Goal: Information Seeking & Learning: Learn about a topic

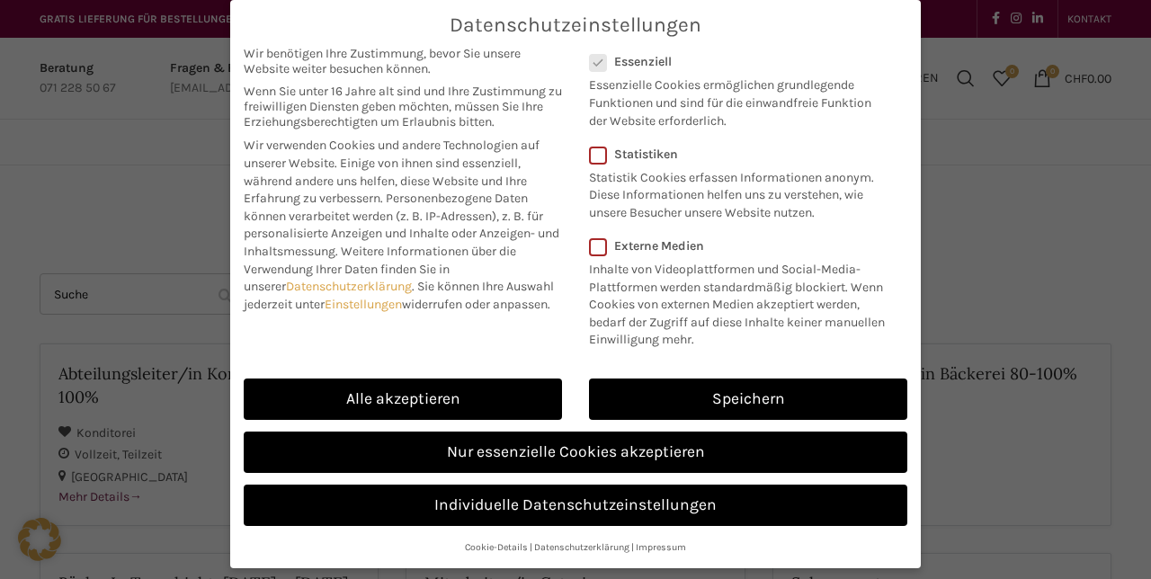
click at [477, 392] on link "Alle akzeptieren" at bounding box center [403, 399] width 318 height 41
checkbox input "true"
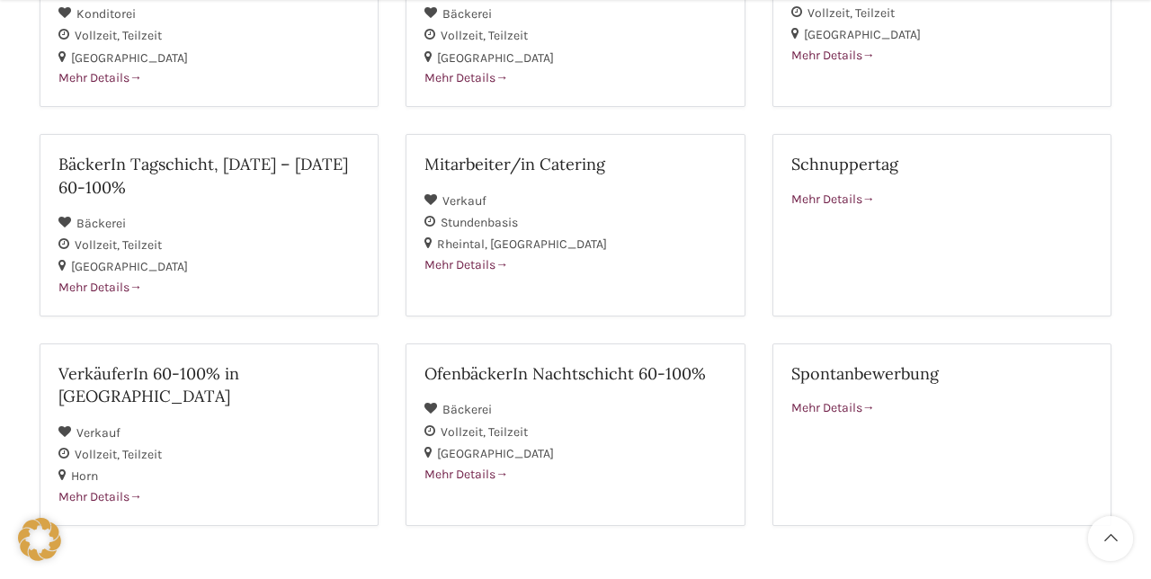
scroll to position [423, 0]
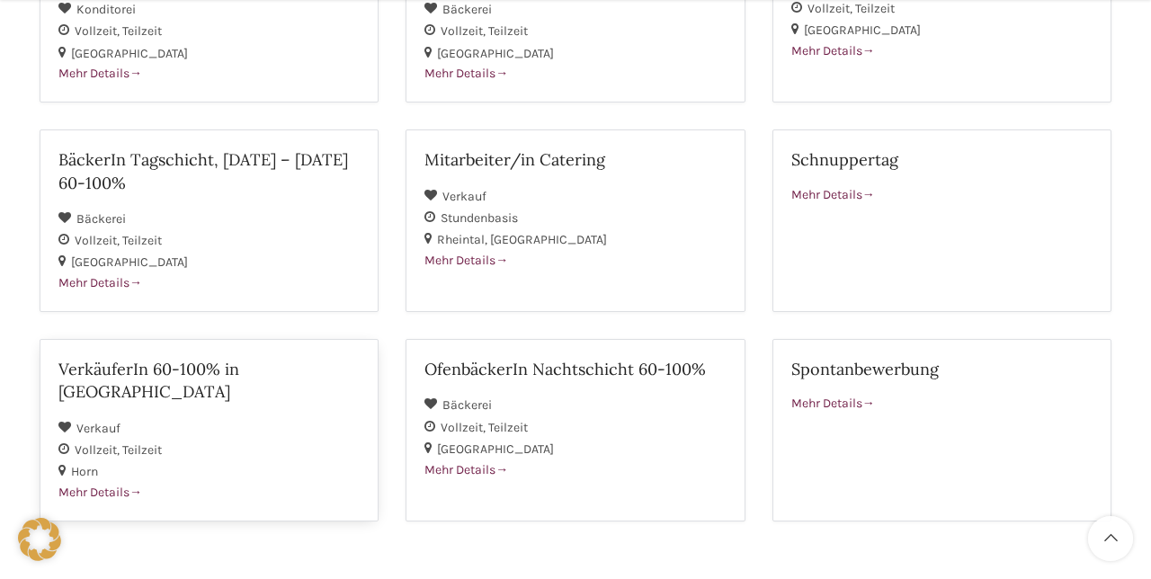
click at [156, 442] on span "Teilzeit" at bounding box center [142, 449] width 40 height 15
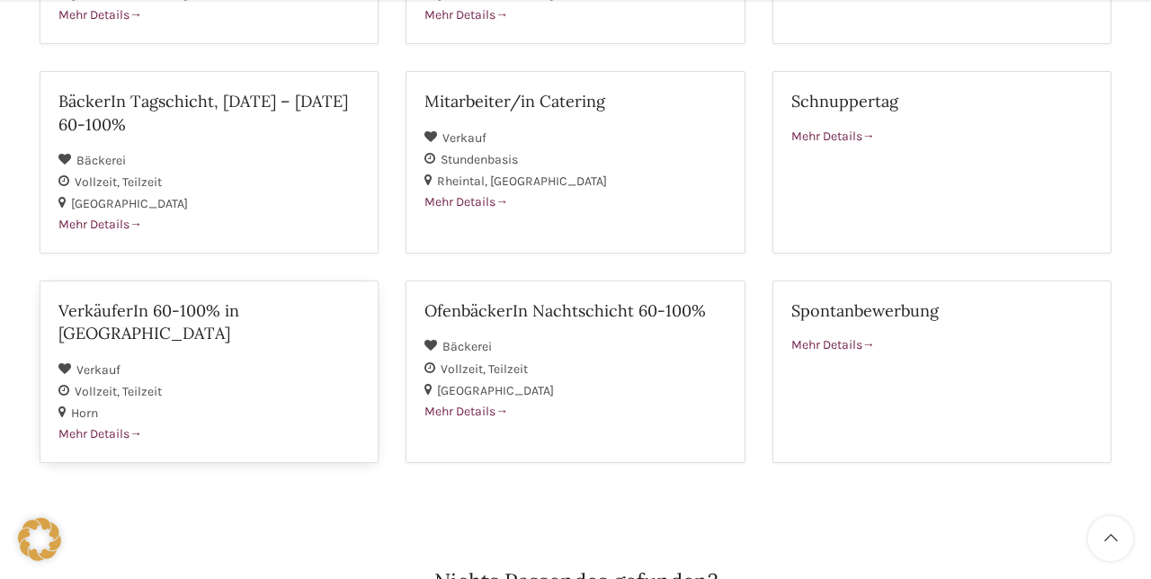
scroll to position [499, 0]
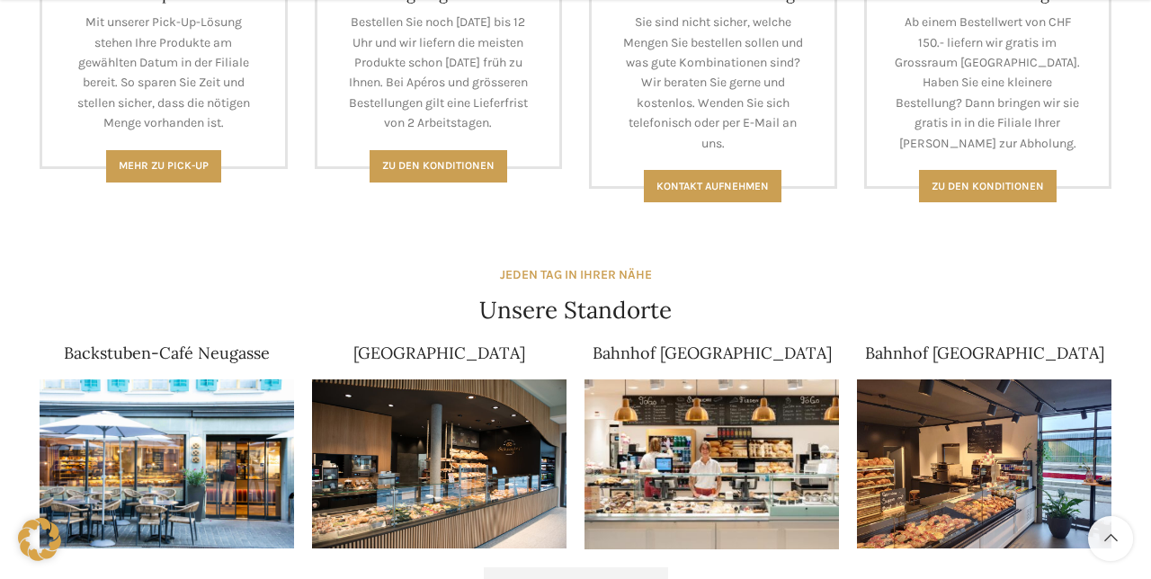
scroll to position [916, 0]
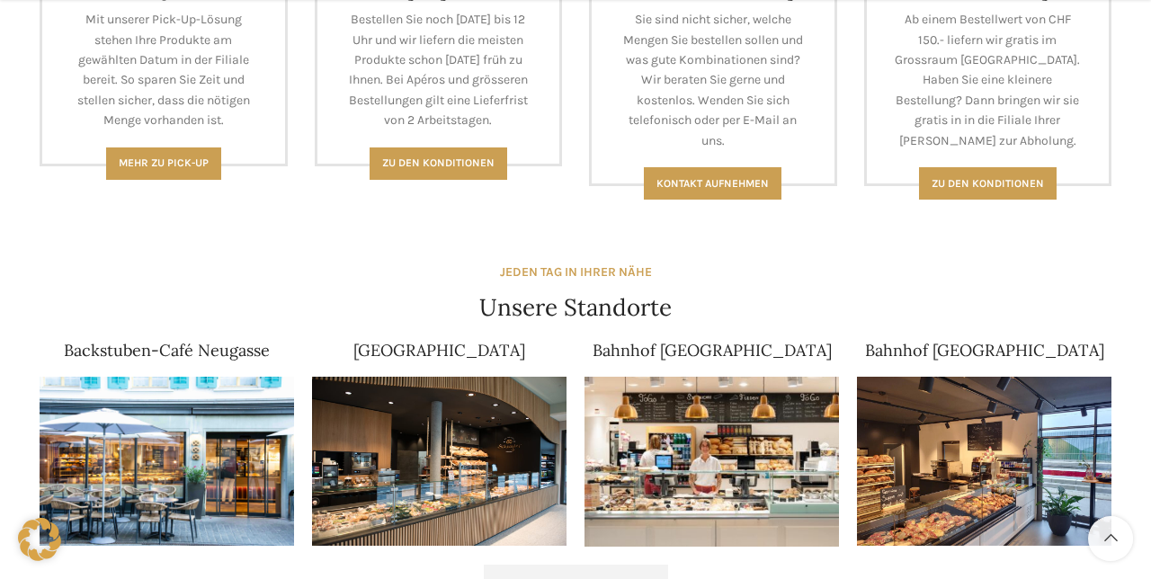
click at [555, 578] on span "Alle Standorte ansehen" at bounding box center [576, 583] width 148 height 14
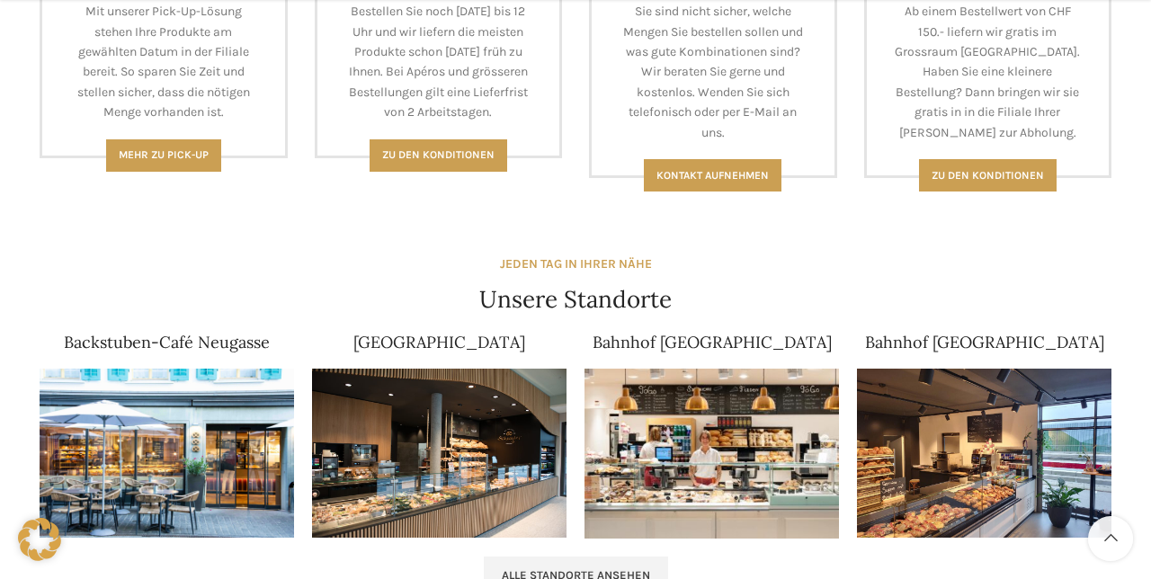
scroll to position [992, 0]
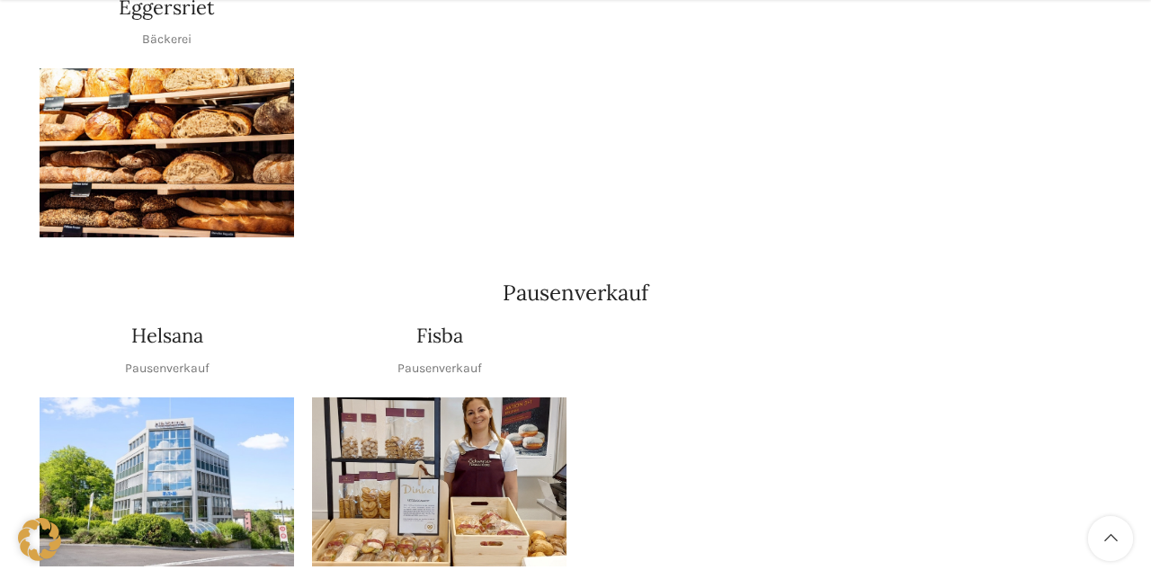
scroll to position [1992, 0]
